Goal: Information Seeking & Learning: Check status

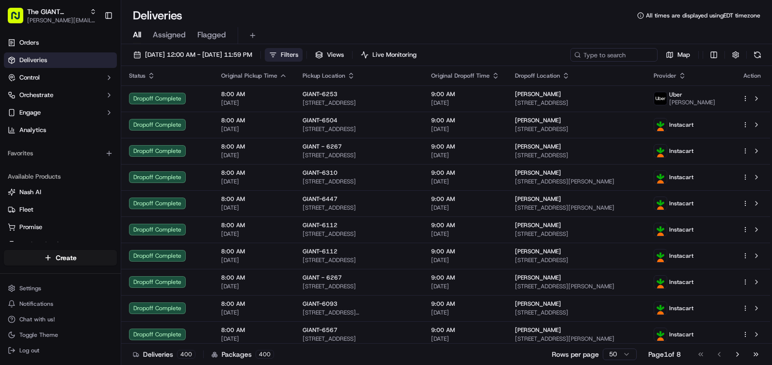
click at [298, 53] on span "Filters" at bounding box center [289, 54] width 17 height 9
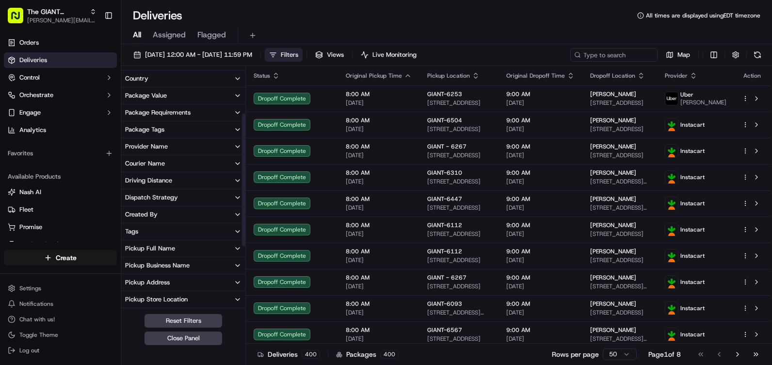
scroll to position [97, 0]
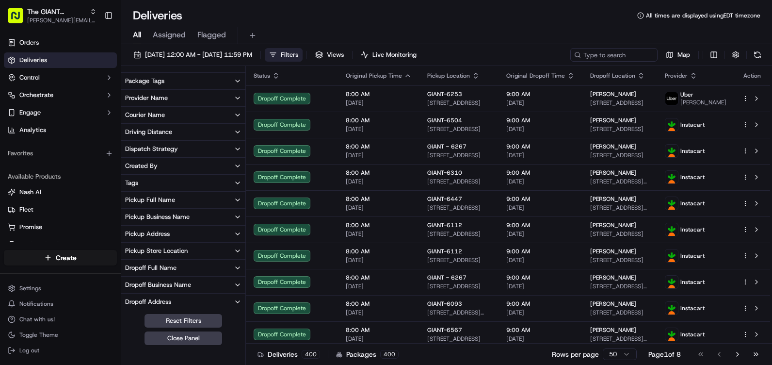
click at [193, 252] on button "Pickup Store Location" at bounding box center [183, 250] width 124 height 16
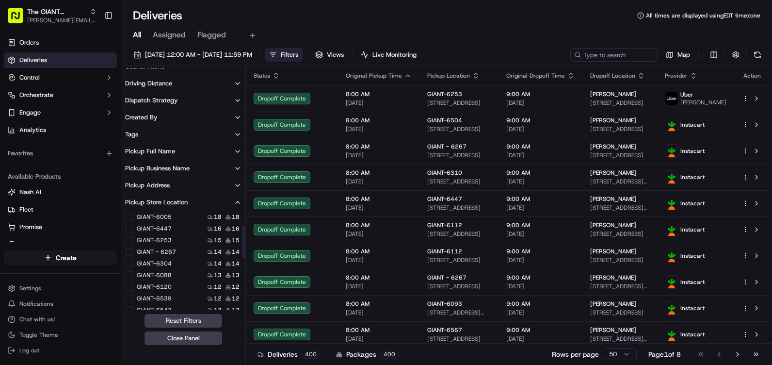
scroll to position [48, 0]
click at [164, 244] on label "GIANT-6304" at bounding box center [154, 246] width 35 height 8
click at [133, 244] on button "GIANT-6304" at bounding box center [129, 246] width 8 height 8
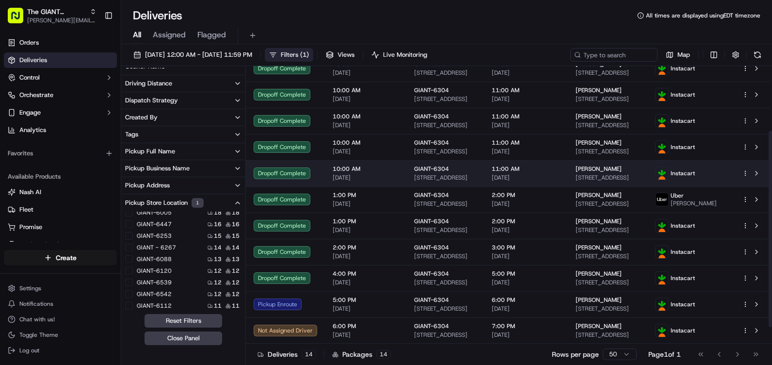
scroll to position [114, 0]
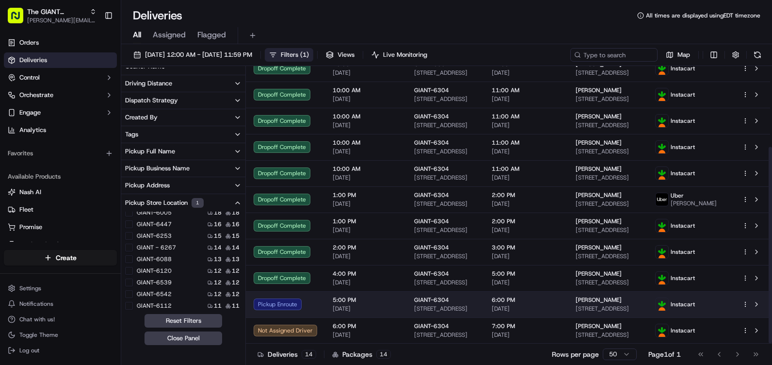
click at [695, 301] on span "Instacart" at bounding box center [683, 304] width 24 height 8
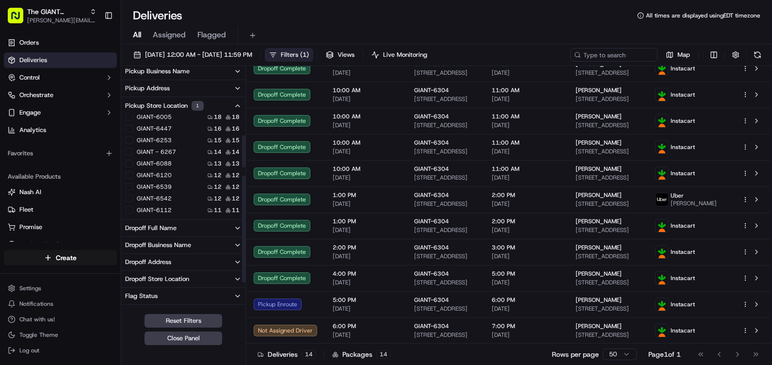
scroll to position [194, 0]
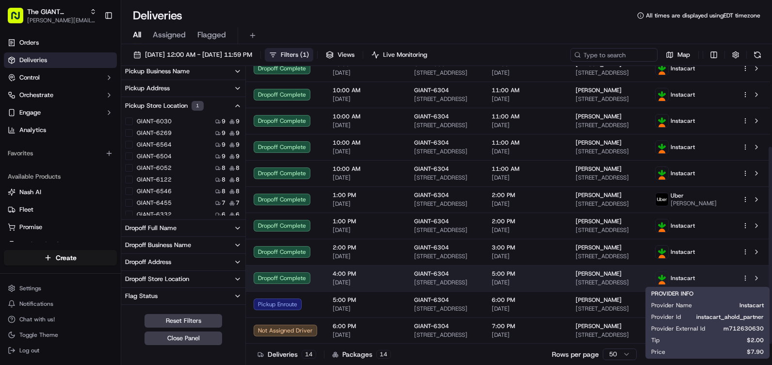
click at [695, 279] on span "Instacart" at bounding box center [683, 278] width 24 height 8
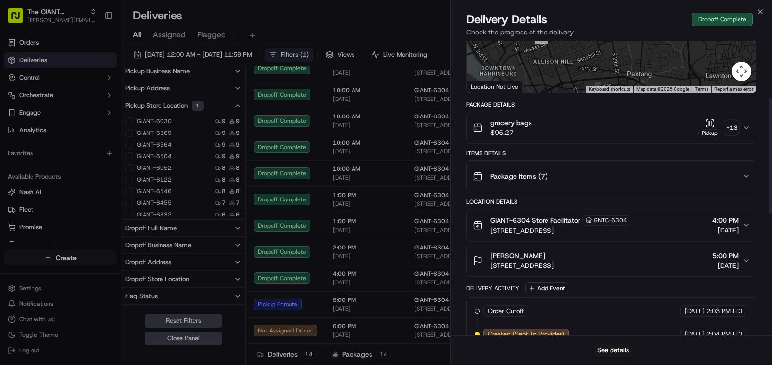
scroll to position [145, 0]
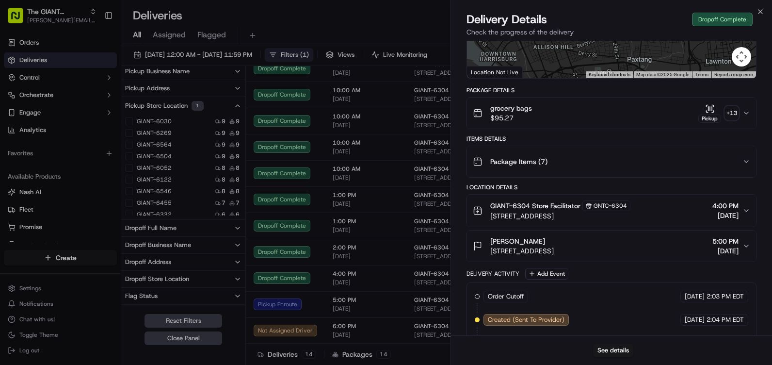
click at [676, 207] on div "GIANT-6304 Store Facilitator GNTC-6304 [STREET_ADDRESS] 4:00 PM [DATE]" at bounding box center [608, 210] width 270 height 20
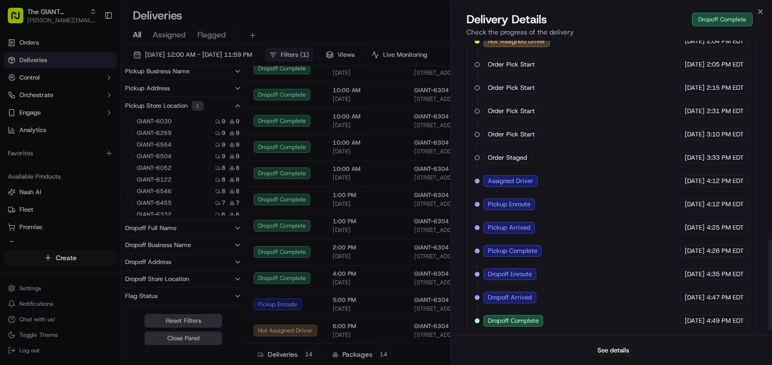
scroll to position [656, 0]
